Goal: Task Accomplishment & Management: Manage account settings

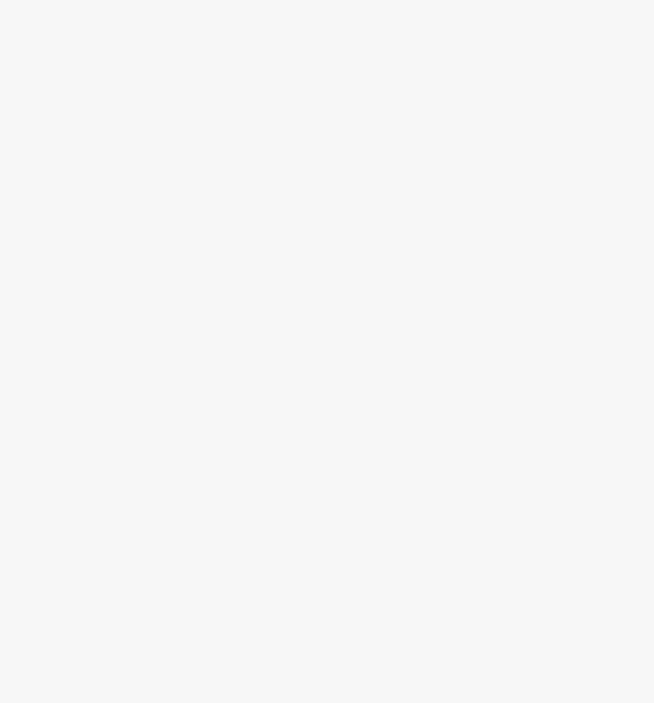
click at [516, 238] on div at bounding box center [327, 385] width 654 height 638
